Goal: Navigation & Orientation: Find specific page/section

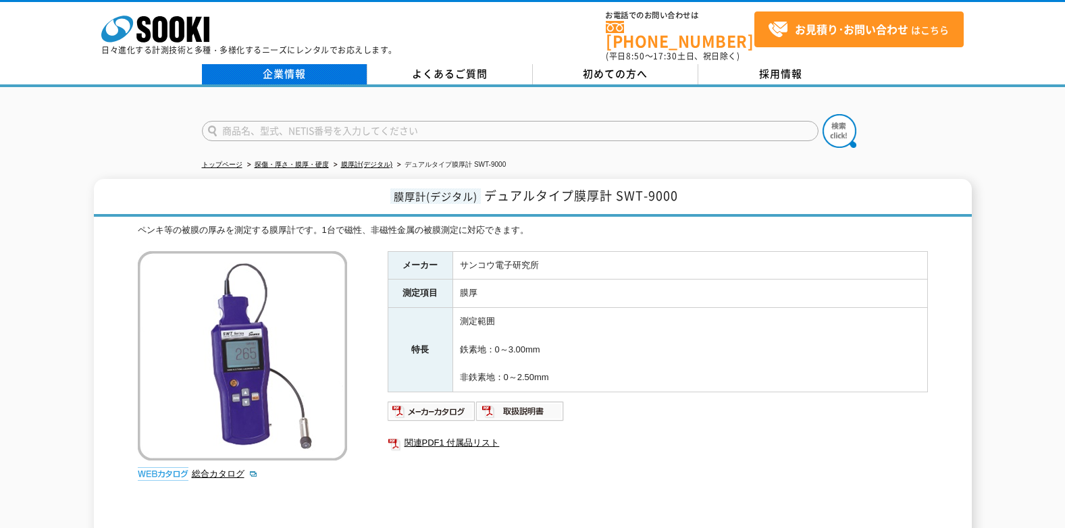
click at [283, 64] on link "企業情報" at bounding box center [284, 74] width 165 height 20
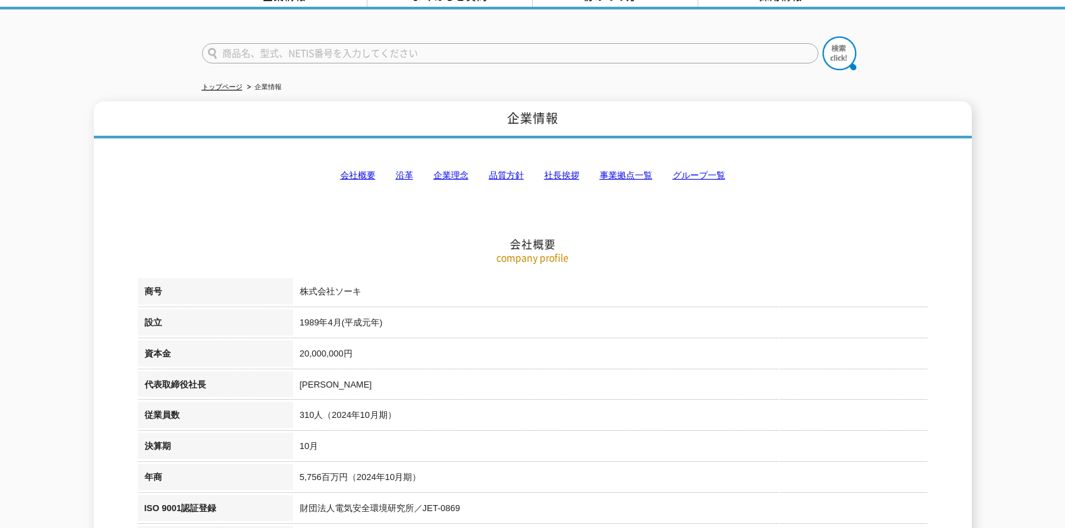
scroll to position [203, 0]
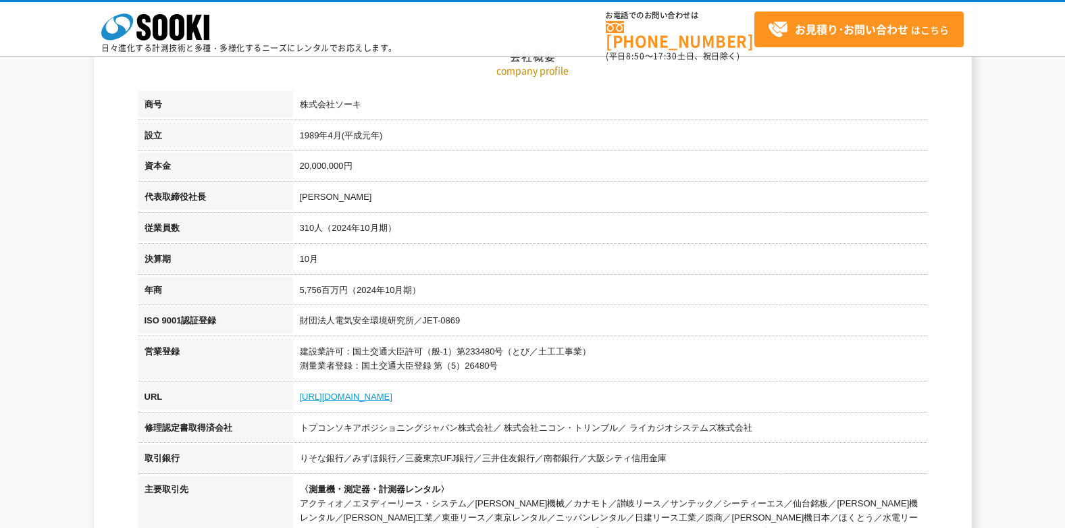
click at [328, 402] on link "[URL][DOMAIN_NAME]" at bounding box center [346, 397] width 92 height 10
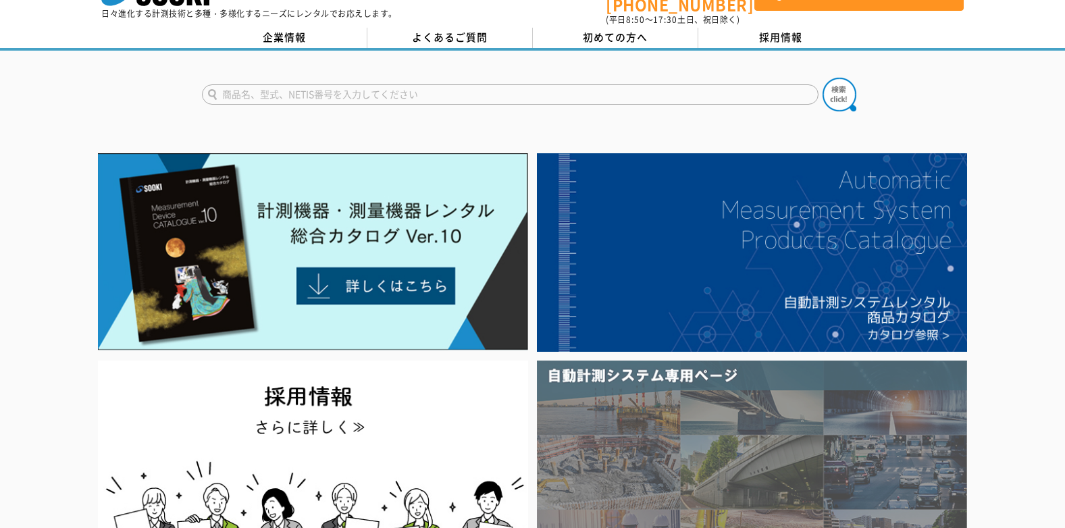
scroll to position [68, 0]
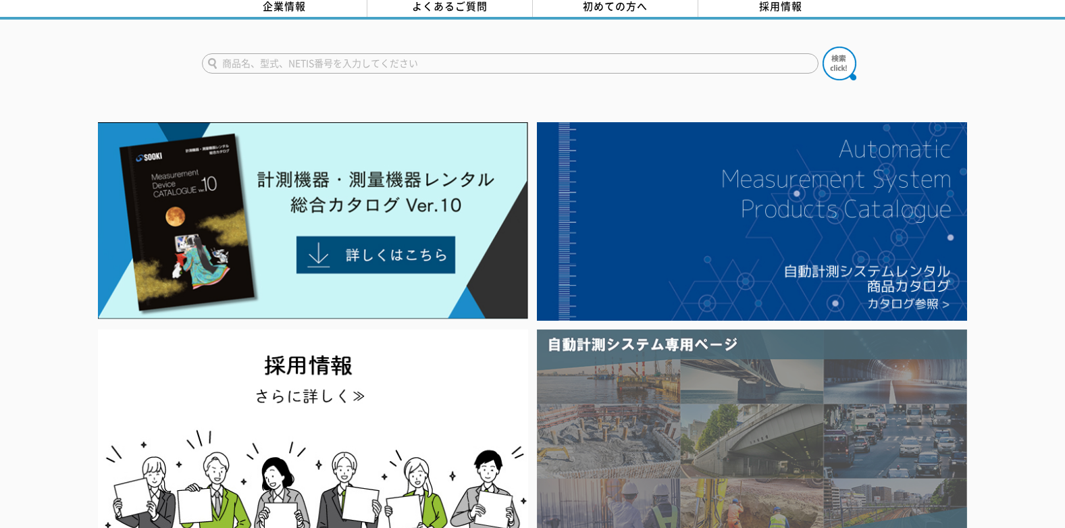
click at [757, 373] on img at bounding box center [752, 440] width 430 height 223
